Goal: Information Seeking & Learning: Learn about a topic

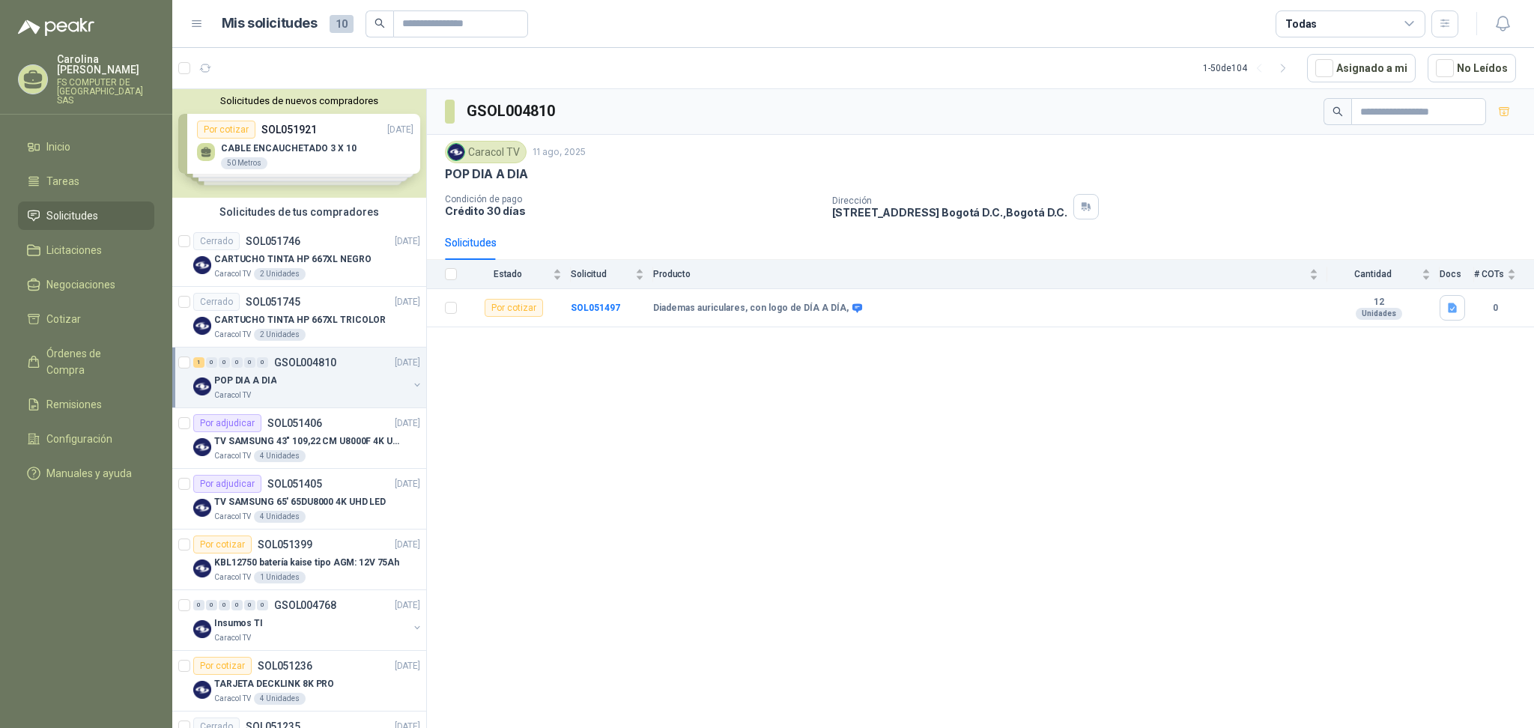
click at [708, 420] on div "GSOL004810 Caracol TV 11 ago, 2025 POP DIA A DIA Condición de pago Crédito 30 […" at bounding box center [980, 411] width 1107 height 644
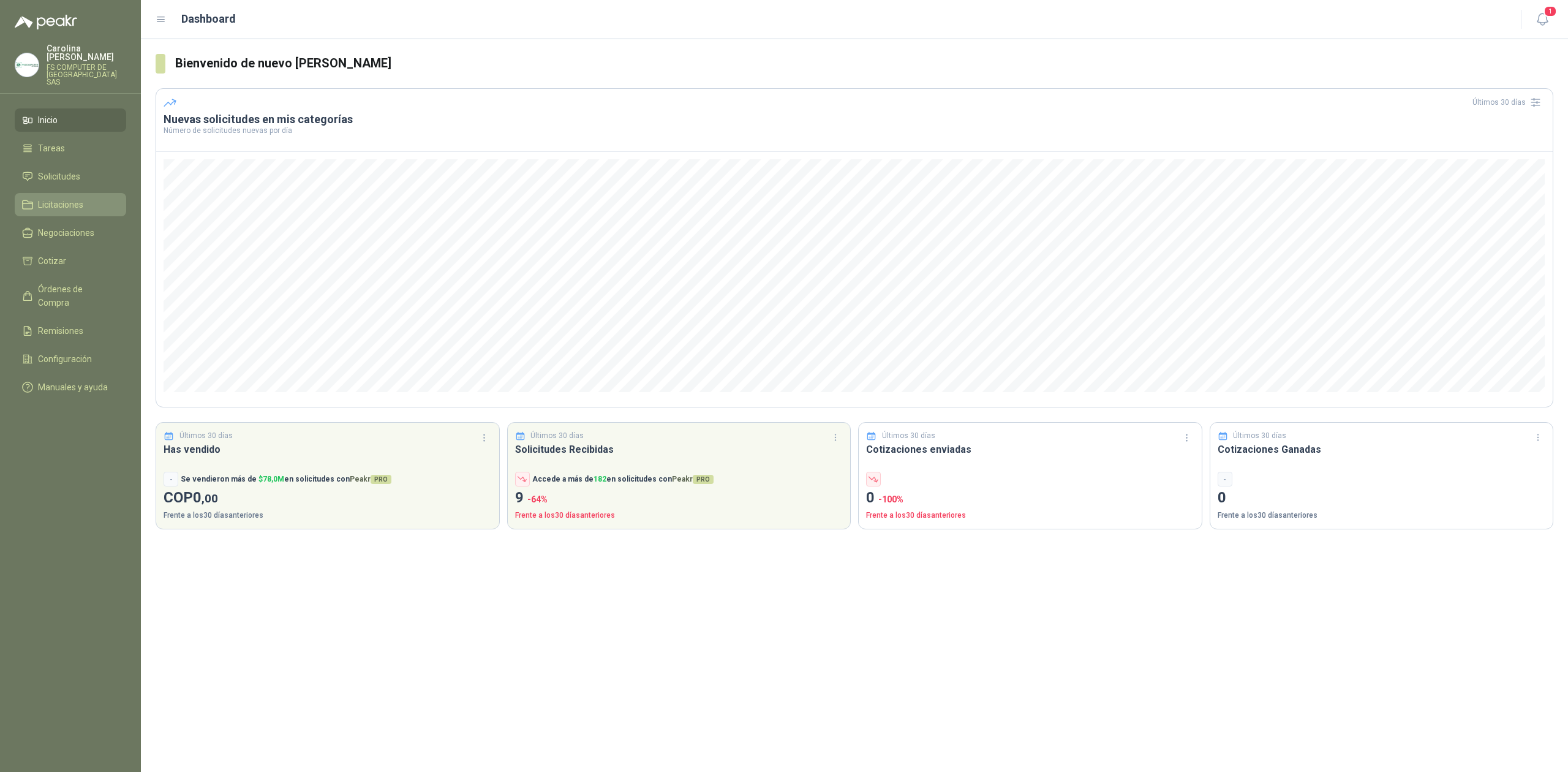
click at [77, 193] on link "Licitaciones" at bounding box center [70, 204] width 111 height 23
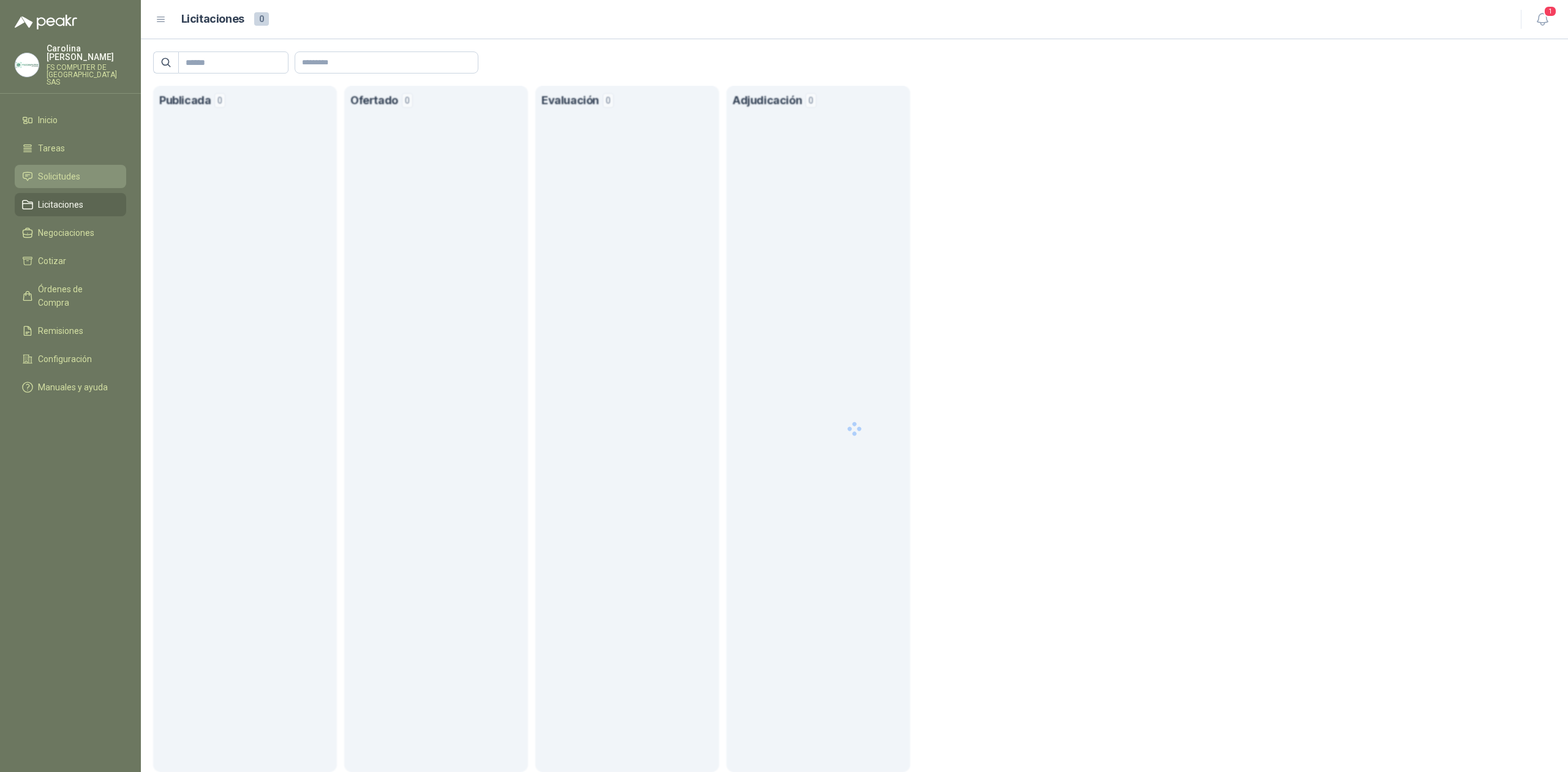
click at [87, 169] on li "Solicitudes" at bounding box center [70, 176] width 96 height 13
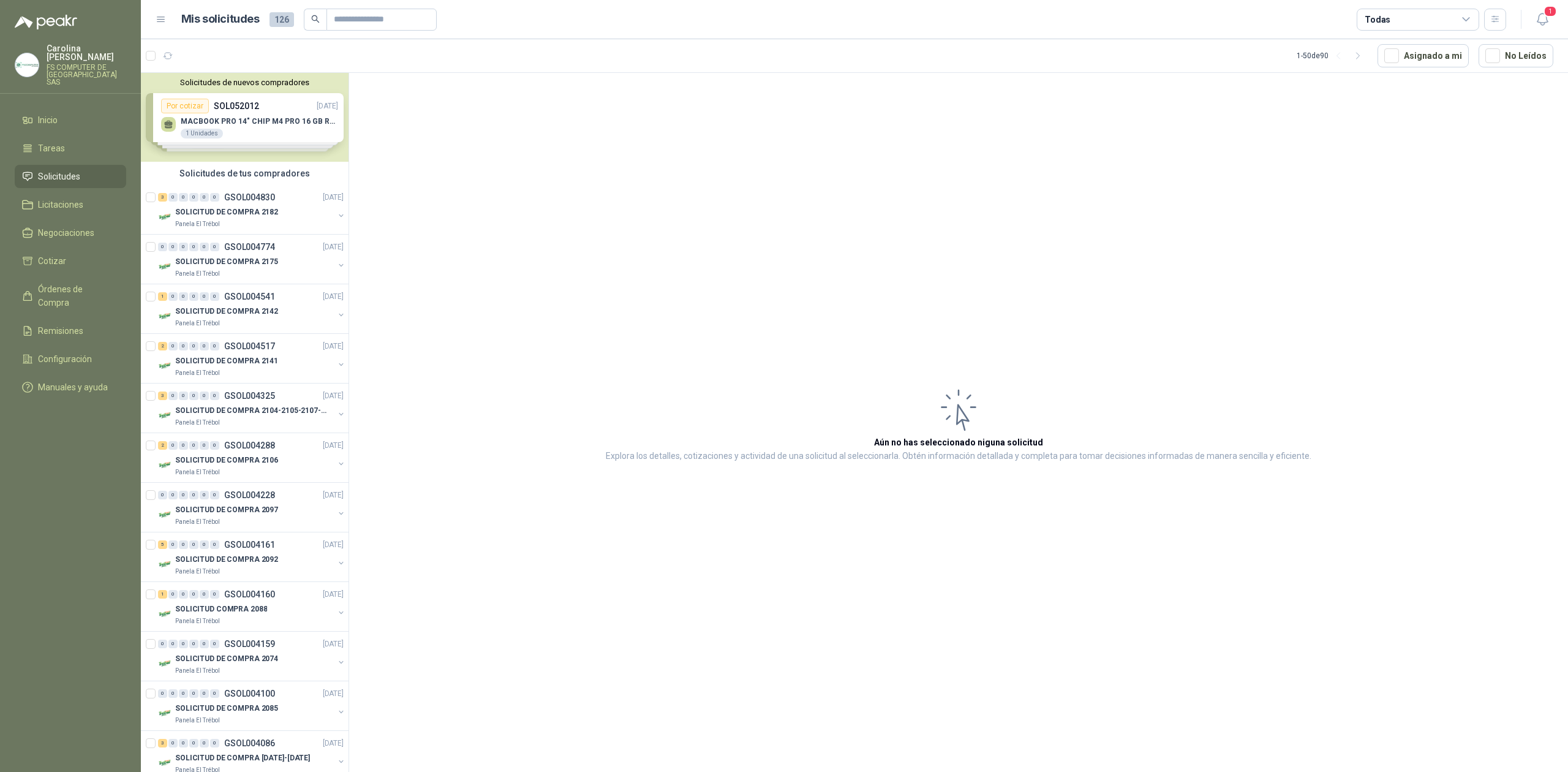
click at [17, 60] on img at bounding box center [27, 65] width 23 height 23
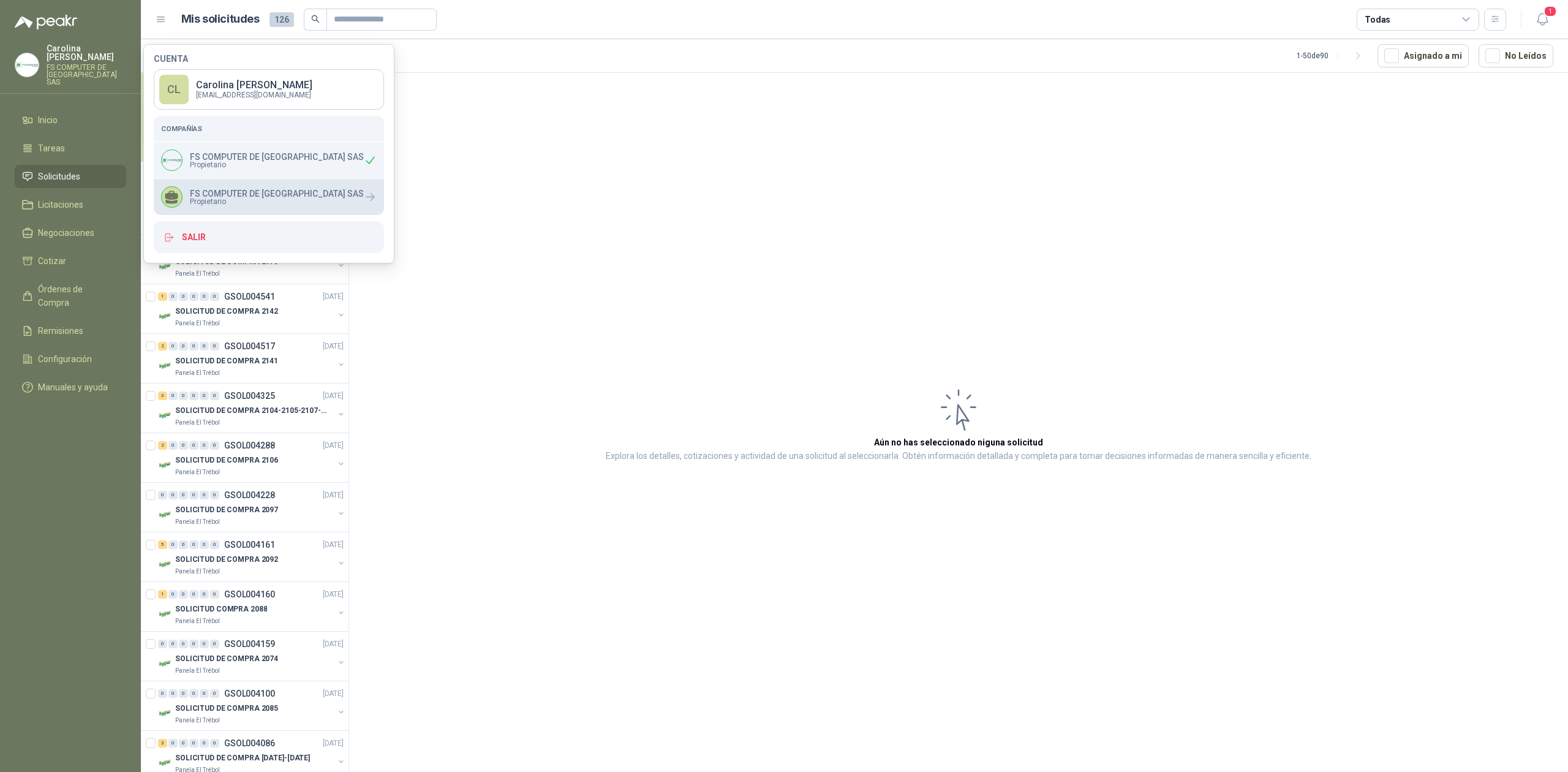
click at [201, 207] on div "FS COMPUTER DE [GEOGRAPHIC_DATA] SAS Propietario" at bounding box center [262, 197] width 203 height 21
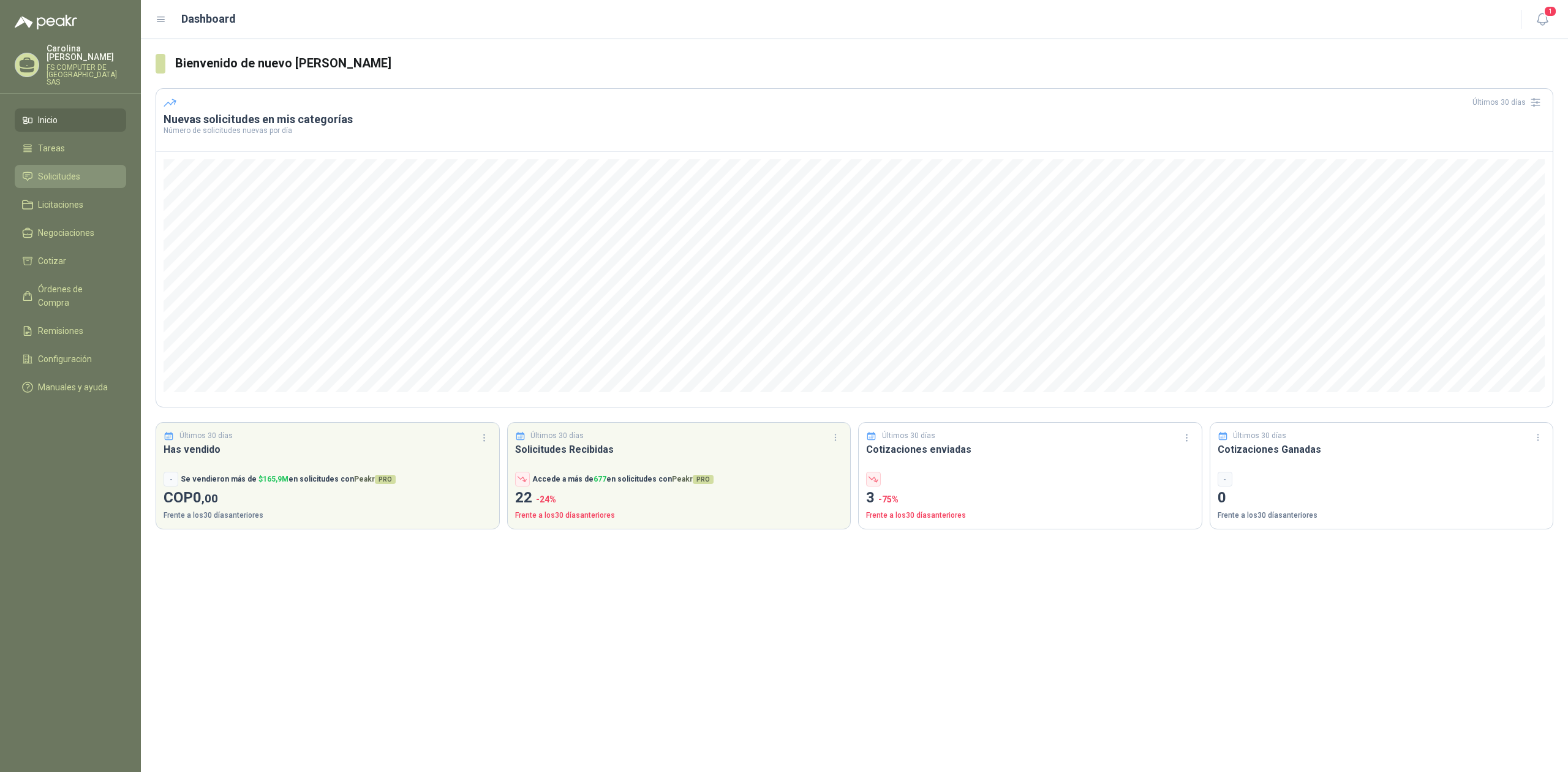
click at [78, 169] on span "Solicitudes" at bounding box center [59, 176] width 43 height 13
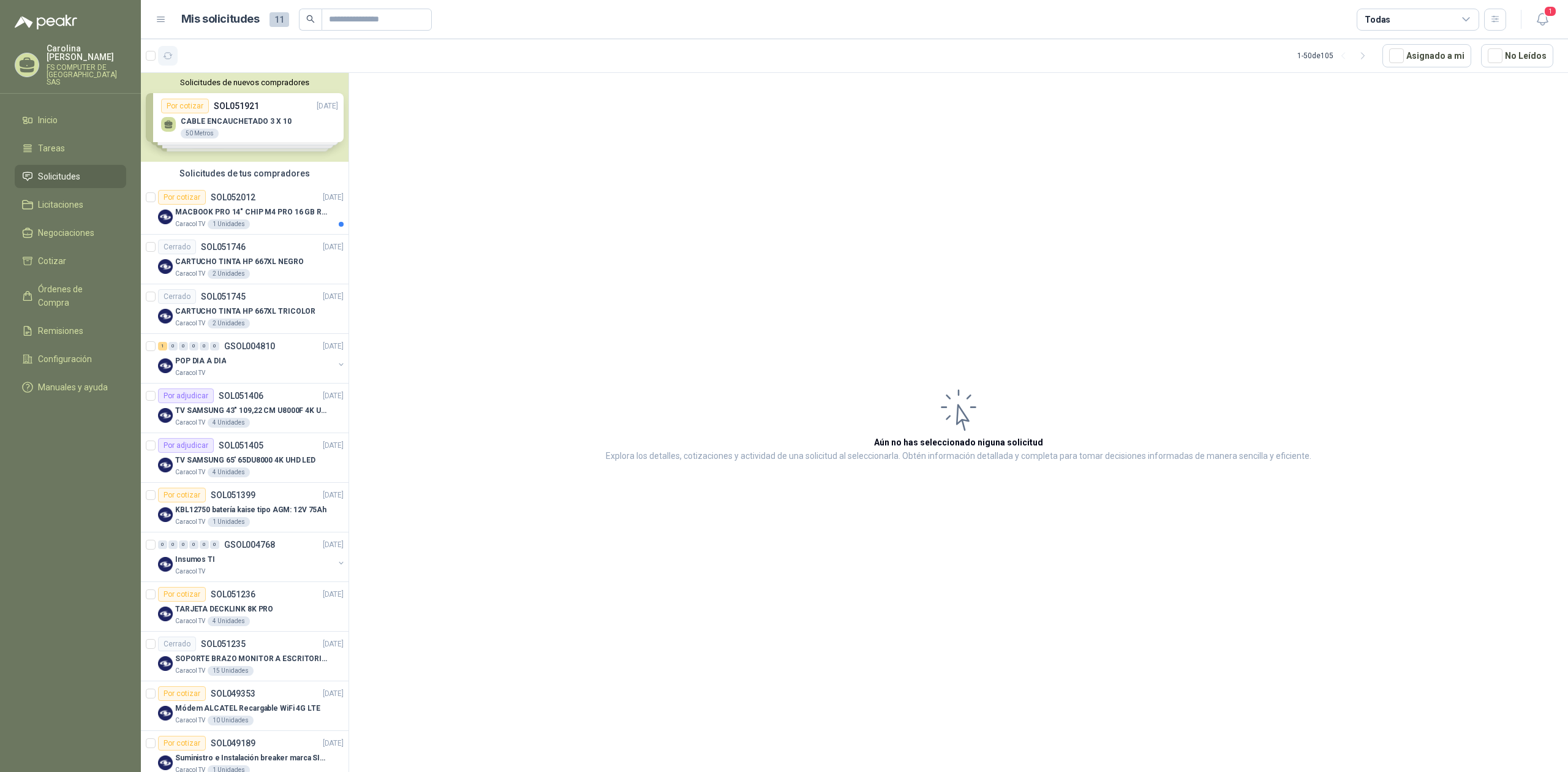
click at [172, 57] on button "button" at bounding box center [168, 56] width 20 height 20
click at [604, 278] on article "Aún no has seleccionado niguna solicitud Explora los detalles, cotizaciones y a…" at bounding box center [958, 424] width 1219 height 703
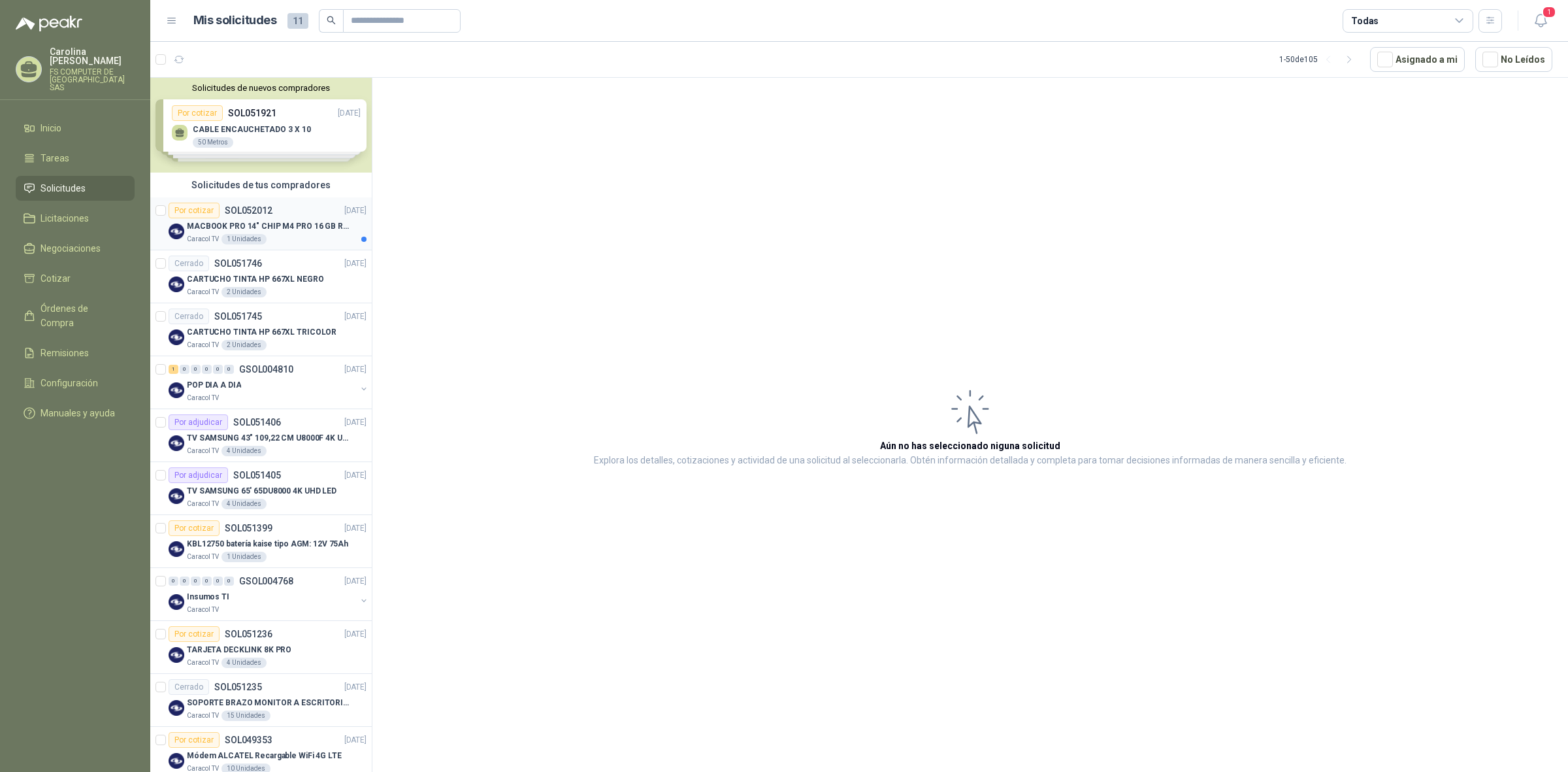
click at [271, 228] on p "MACBOOK PRO 14" CHIP M4 PRO 16 GB RAM 1TB" at bounding box center [268, 226] width 163 height 12
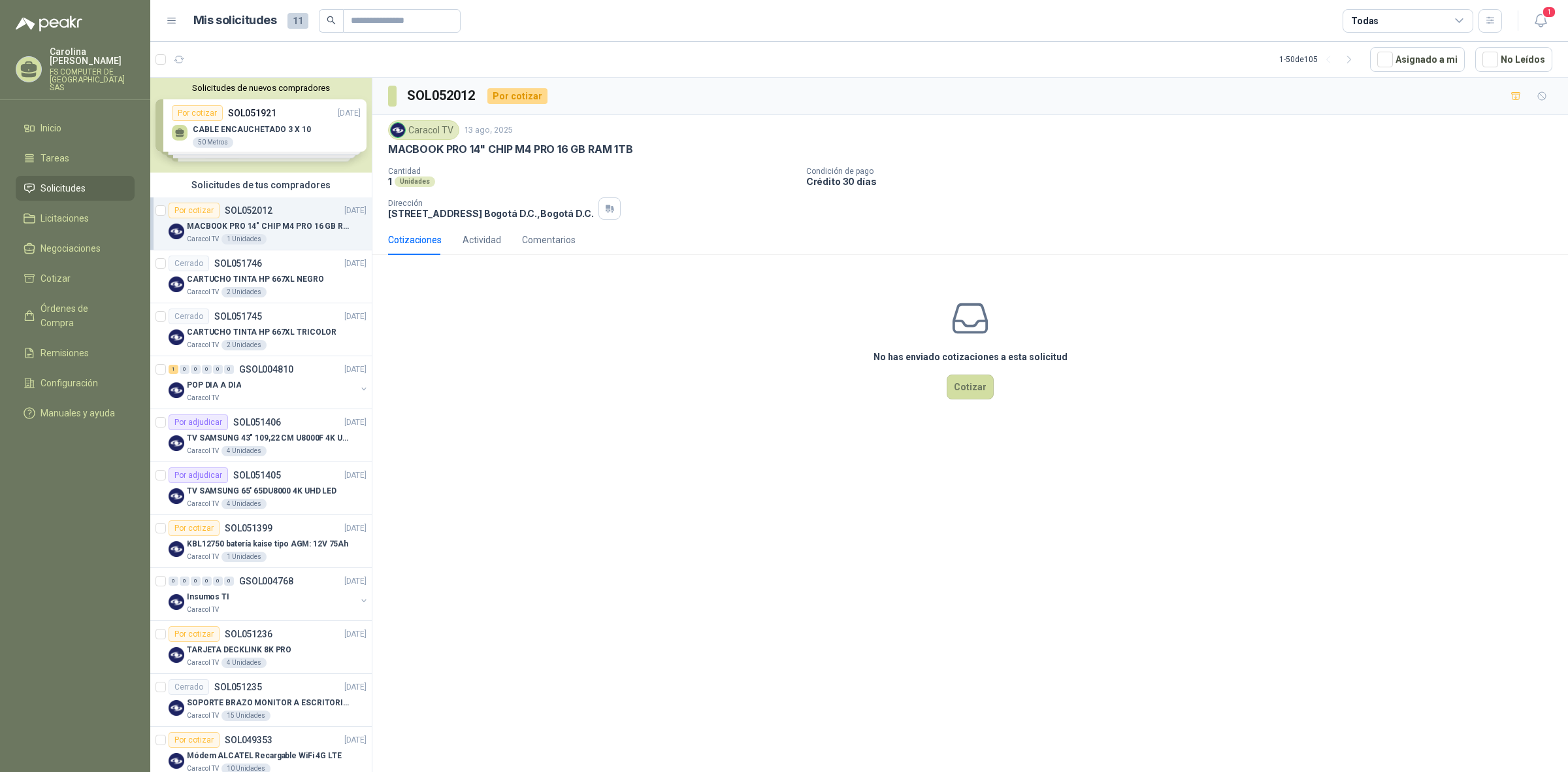
click at [714, 387] on div "No has enviado cotizaciones a esta solicitud Cotizar" at bounding box center [970, 348] width 1196 height 167
click at [496, 148] on p "MACBOOK PRO 14" CHIP M4 PRO 16 GB RAM 1TB" at bounding box center [510, 149] width 245 height 14
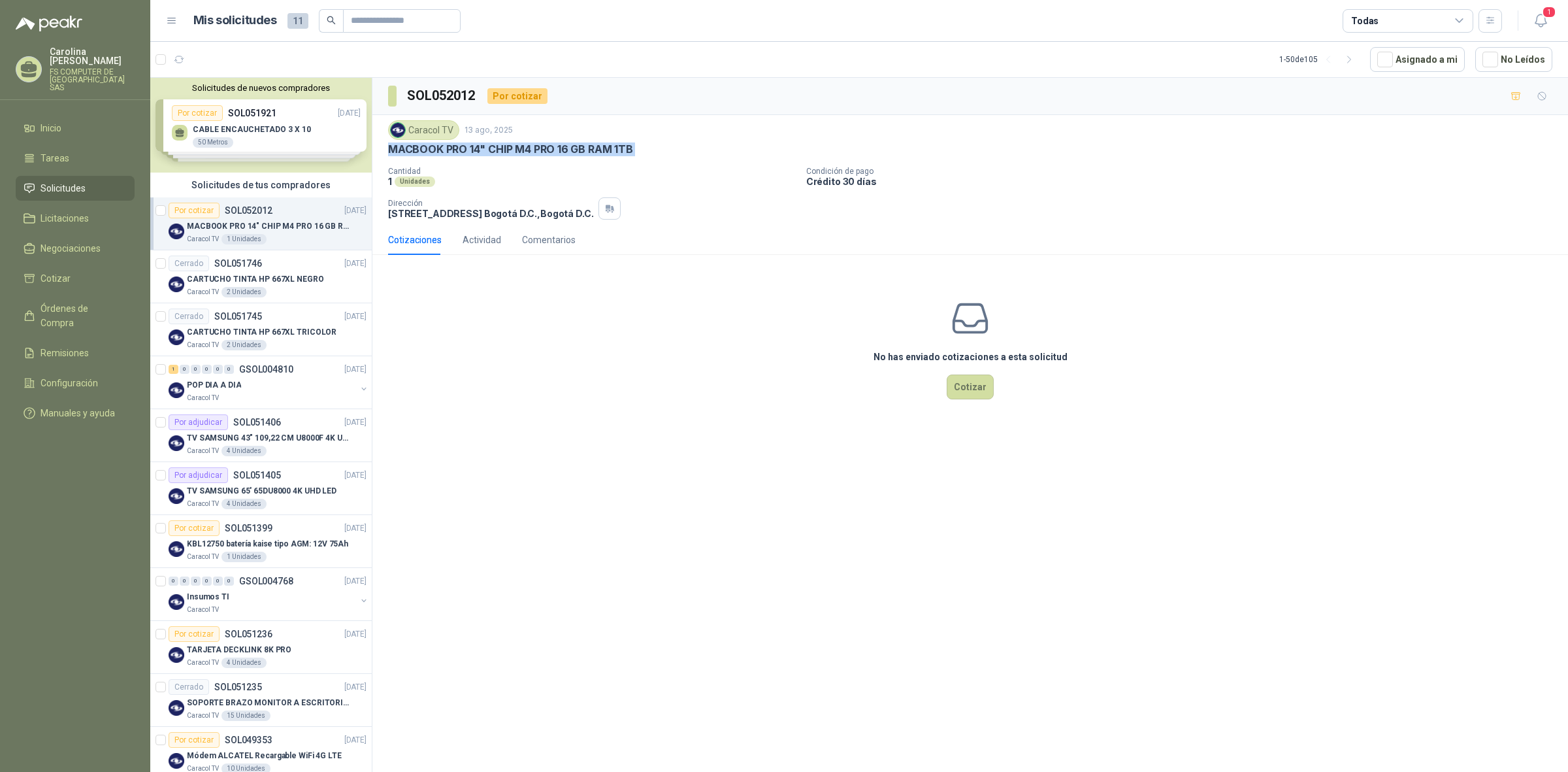
copy p "MACBOOK PRO 14" CHIP M4 PRO 16 GB RAM 1TB"
click at [542, 167] on div "Caracol TV 13 ago, 2025 MACBOOK PRO 14" CHIP M4 PRO 16 GB RAM 1TB Cantidad 1 Un…" at bounding box center [970, 170] width 1164 height 99
click at [558, 140] on div "Caracol TV 13 ago, 2025" at bounding box center [970, 130] width 1164 height 19
click at [559, 144] on p "MACBOOK PRO 14" CHIP M4 PRO 16 GB RAM 1TB" at bounding box center [510, 149] width 245 height 14
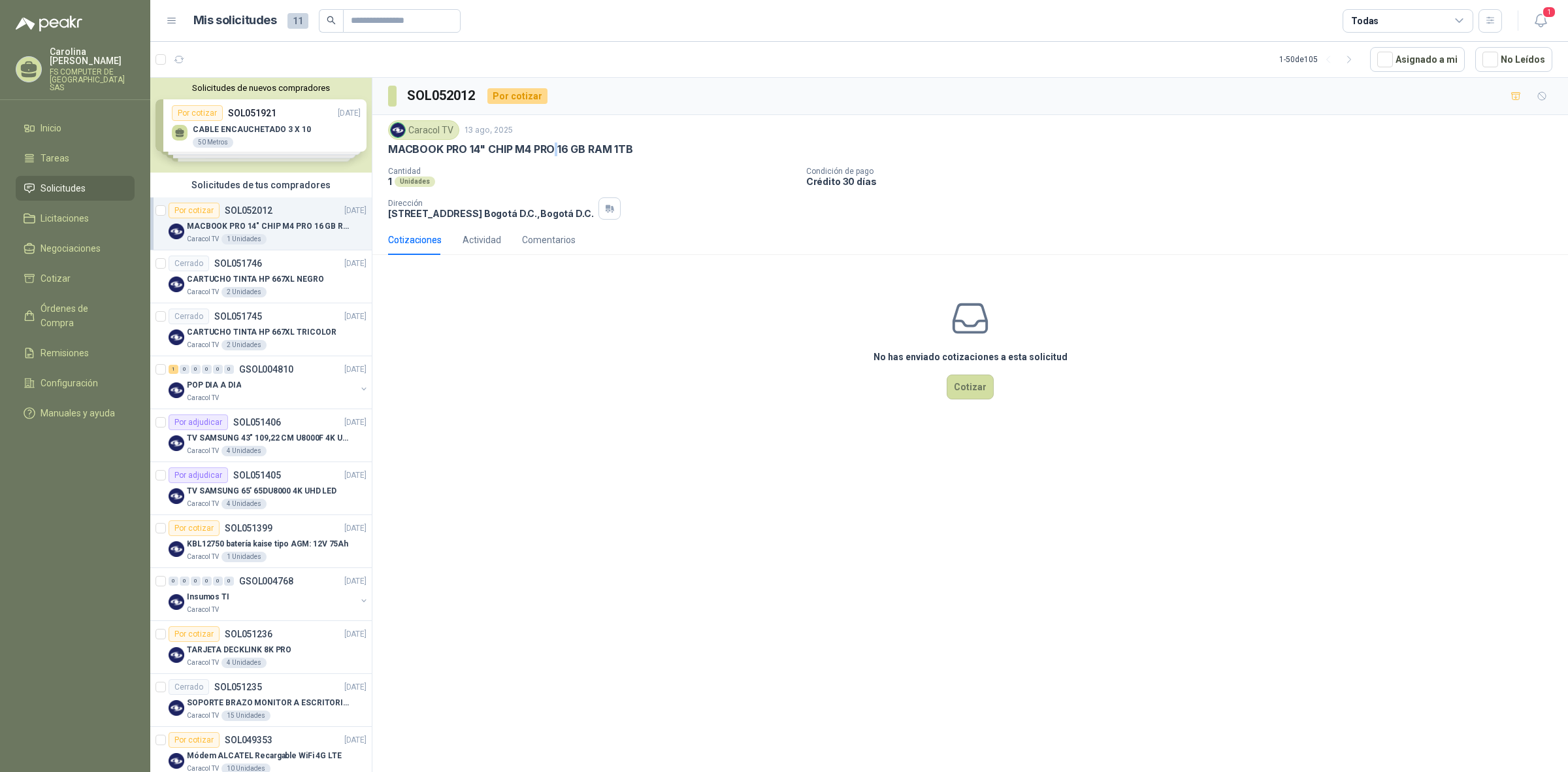
click at [559, 144] on p "MACBOOK PRO 14" CHIP M4 PRO 16 GB RAM 1TB" at bounding box center [510, 149] width 245 height 14
copy p "MACBOOK PRO 14" CHIP M4 PRO 16 GB RAM 1TB"
click at [321, 234] on div "Caracol TV 1 Unidades" at bounding box center [276, 239] width 180 height 10
click at [548, 318] on div "No has enviado cotizaciones a esta solicitud Cotizar" at bounding box center [970, 348] width 1196 height 167
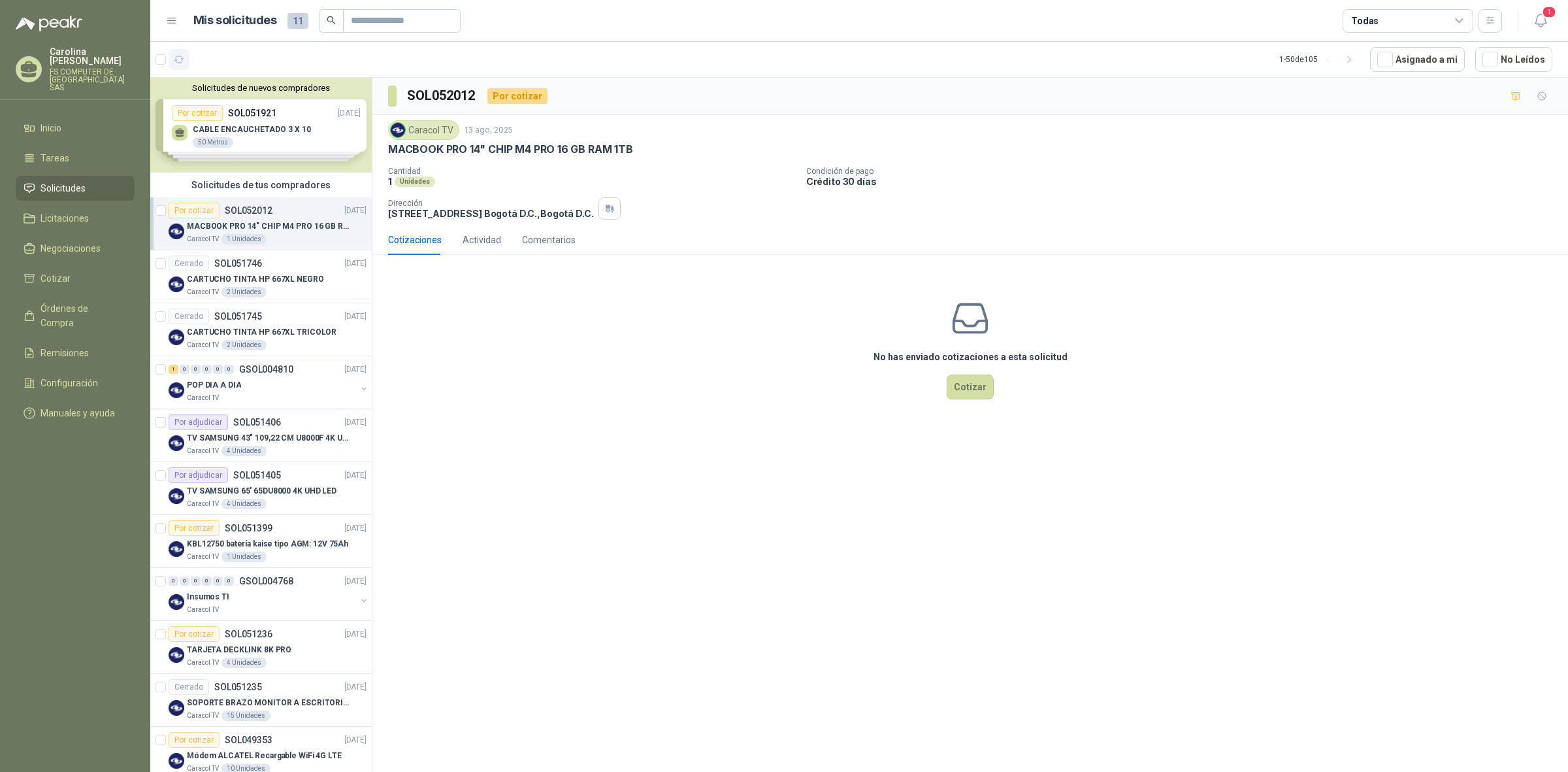
click at [177, 61] on icon "button" at bounding box center [179, 59] width 11 height 11
click at [292, 439] on p "TV SAMSUNG 43" 109,22 CM U8000F 4K UHD" at bounding box center [268, 438] width 163 height 12
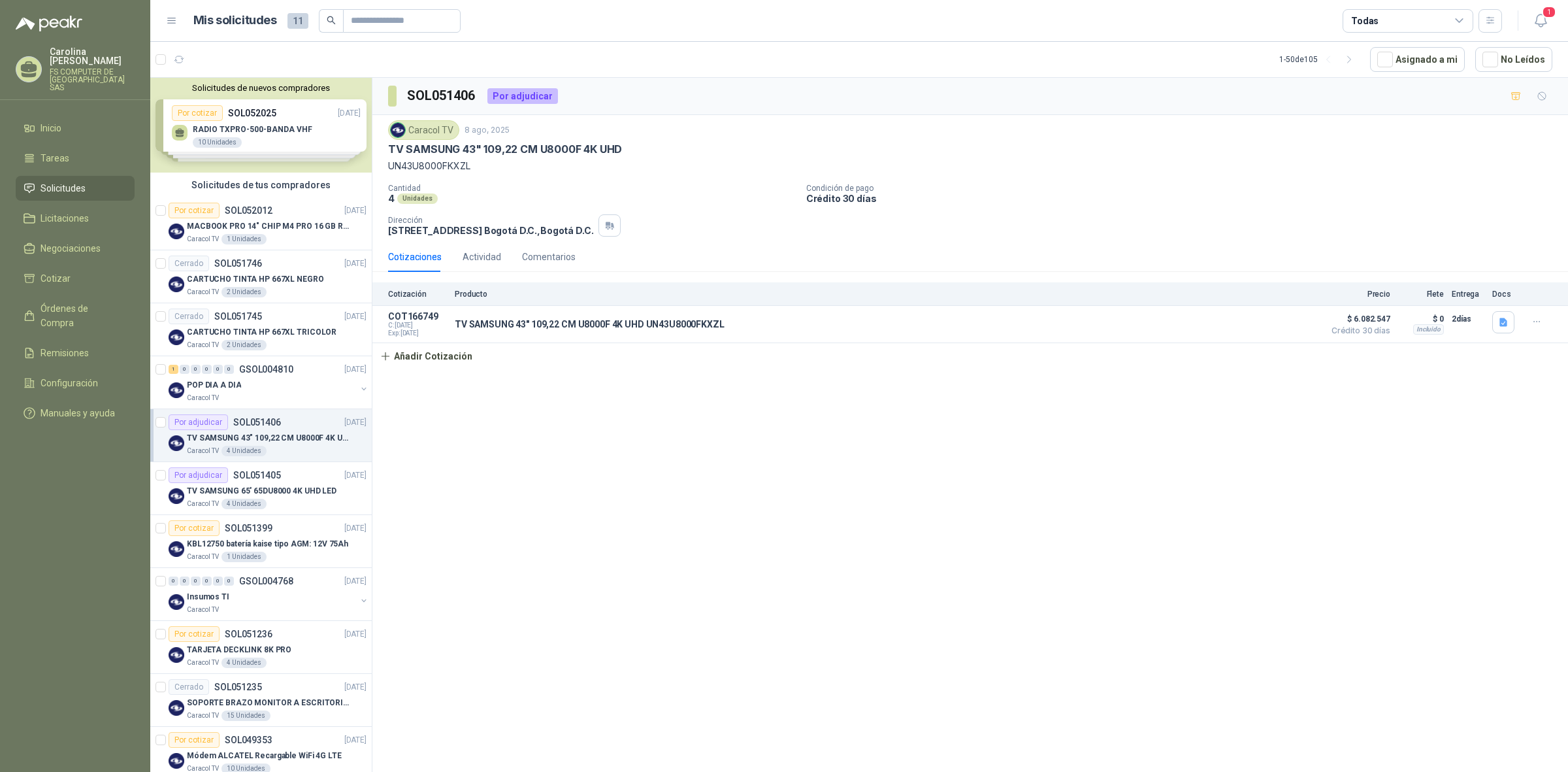
click at [644, 462] on div "SOL051406 Por adjudicar Caracol TV 8 ago, 2025 TV SAMSUNG 43" 109,22 CM U8000F …" at bounding box center [970, 427] width 1196 height 699
click at [1353, 56] on p "Los compradores han publicado nuevas solicitudes en tus categorías." at bounding box center [1427, 57] width 228 height 24
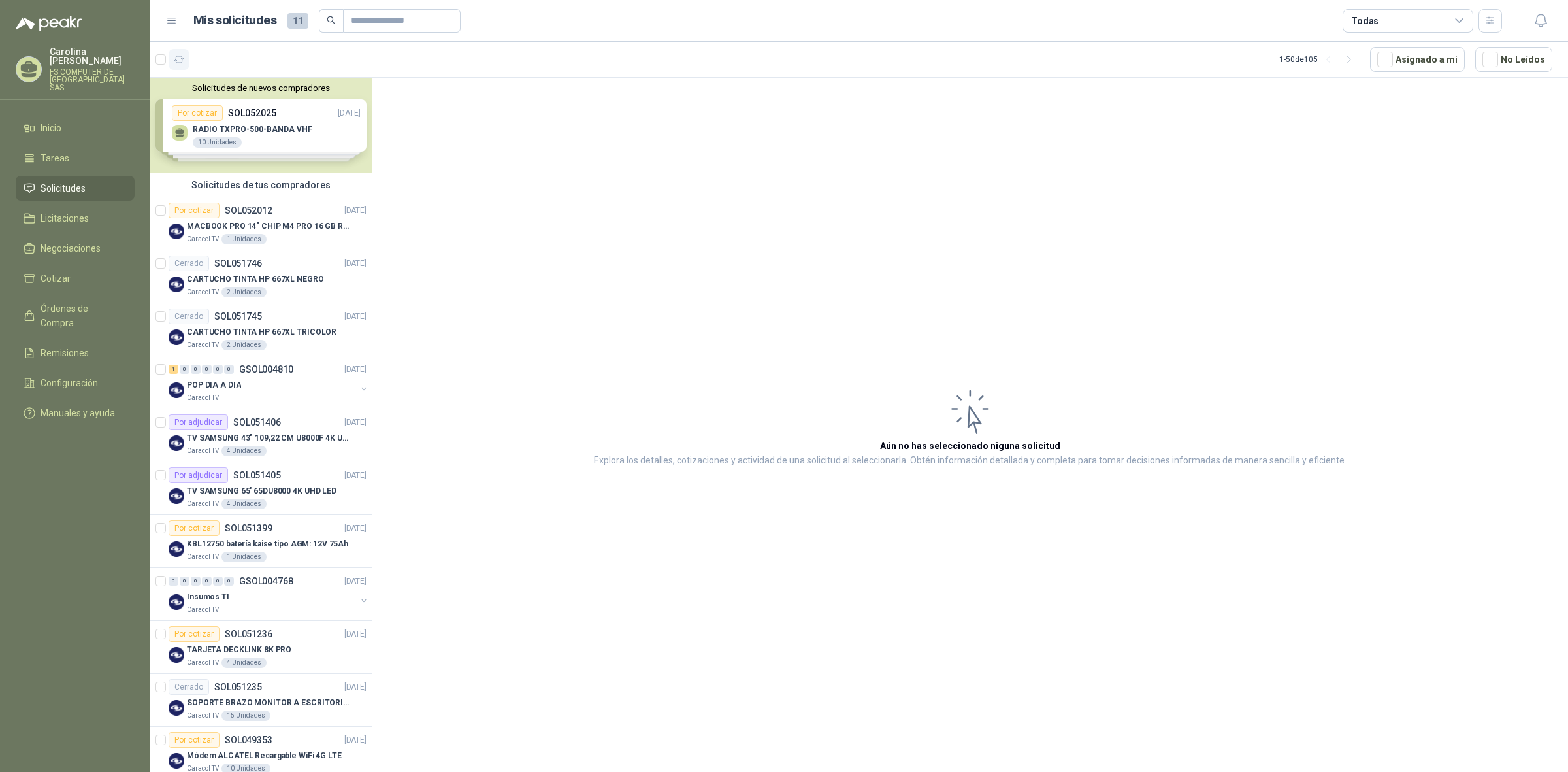
click at [181, 62] on icon "button" at bounding box center [179, 59] width 11 height 11
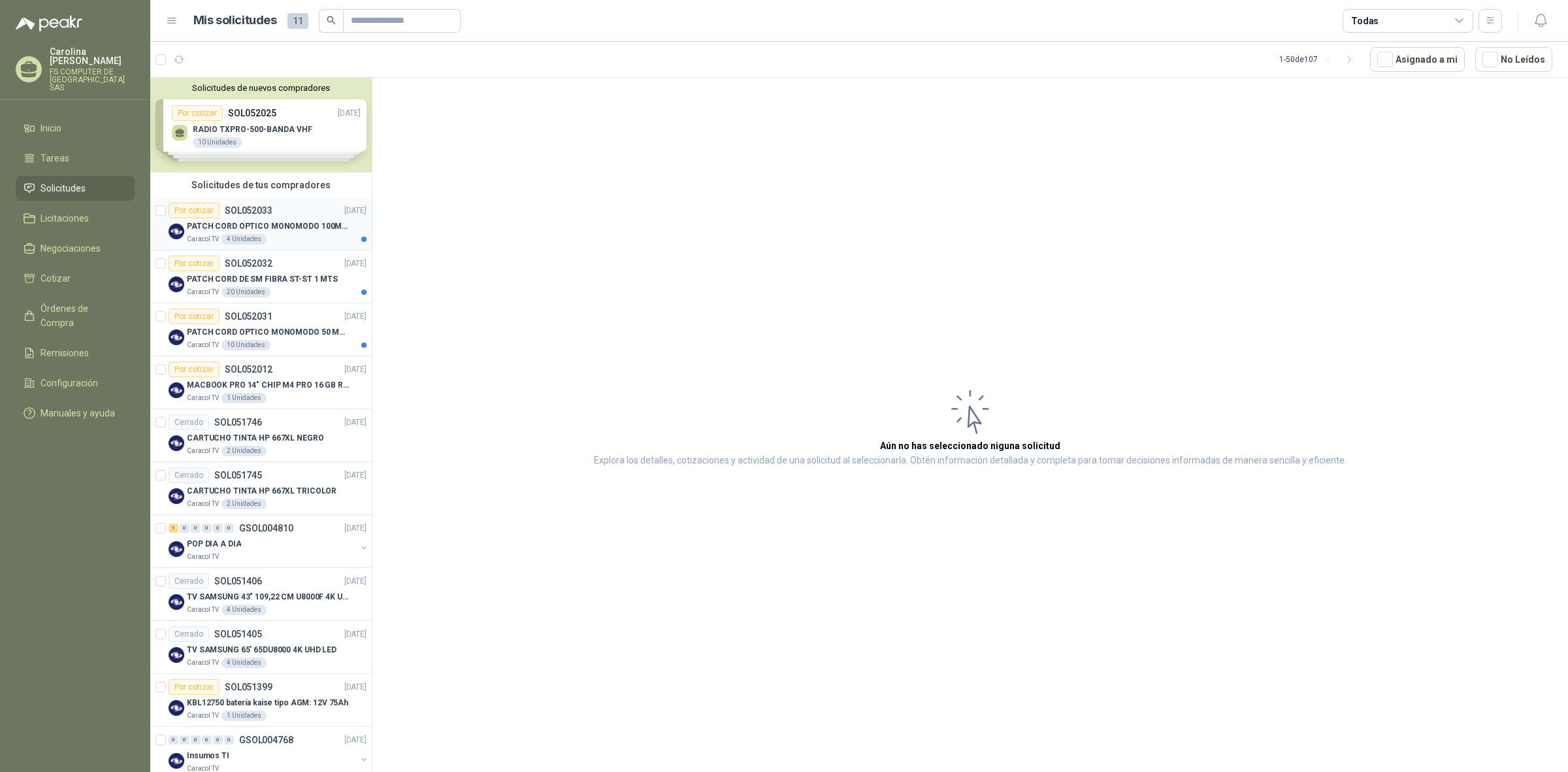
click at [285, 225] on p "PATCH CORD OPTICO MONOMODO 100MTS" at bounding box center [268, 226] width 163 height 12
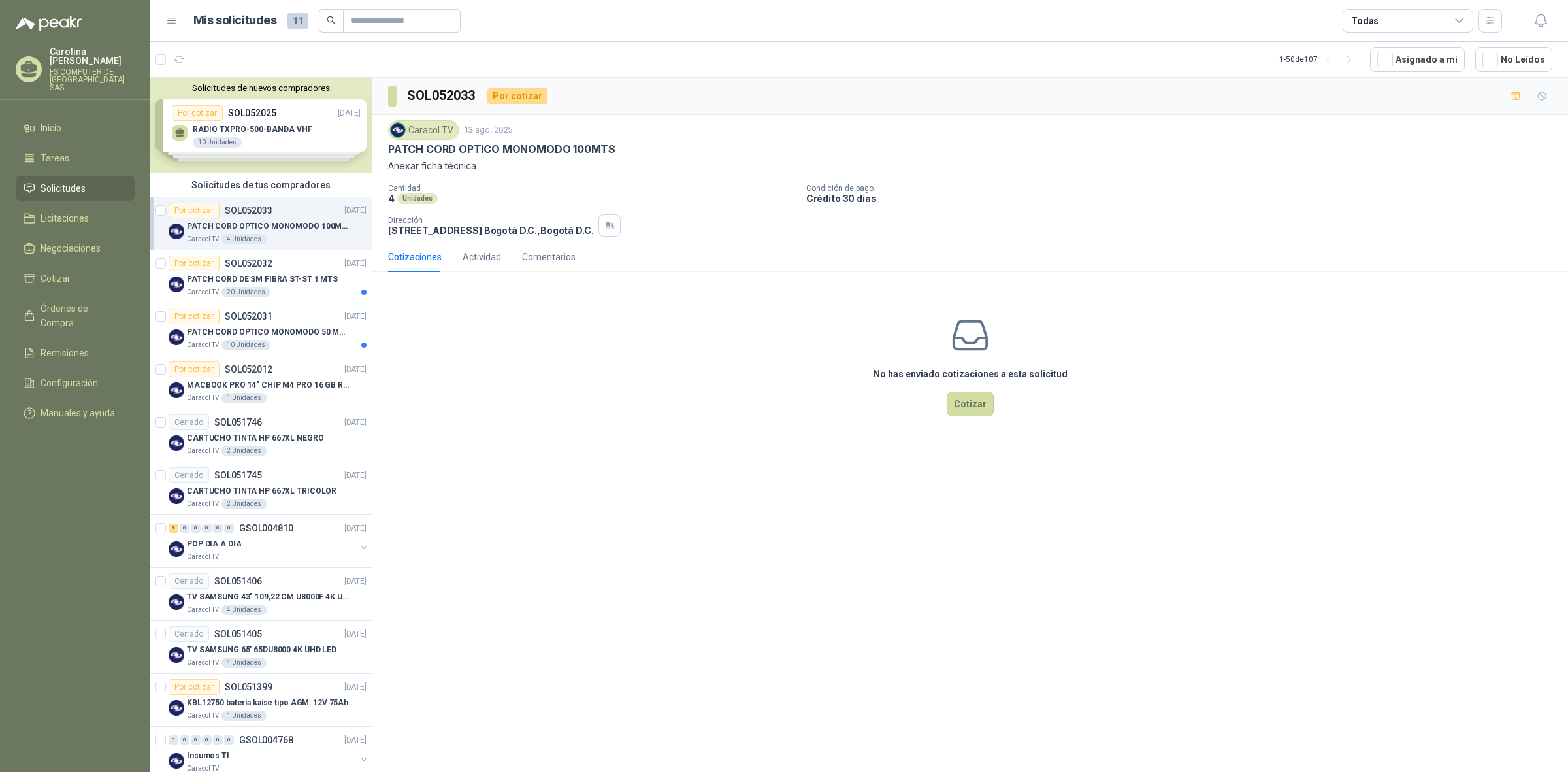
click at [537, 153] on p "PATCH CORD OPTICO MONOMODO 100MTS" at bounding box center [501, 149] width 228 height 14
click at [535, 152] on p "PATCH CORD OPTICO MONOMODO 100MTS" at bounding box center [501, 149] width 228 height 14
copy p "PATCH CORD OPTICO MONOMODO 100MTS"
